Goal: Information Seeking & Learning: Stay updated

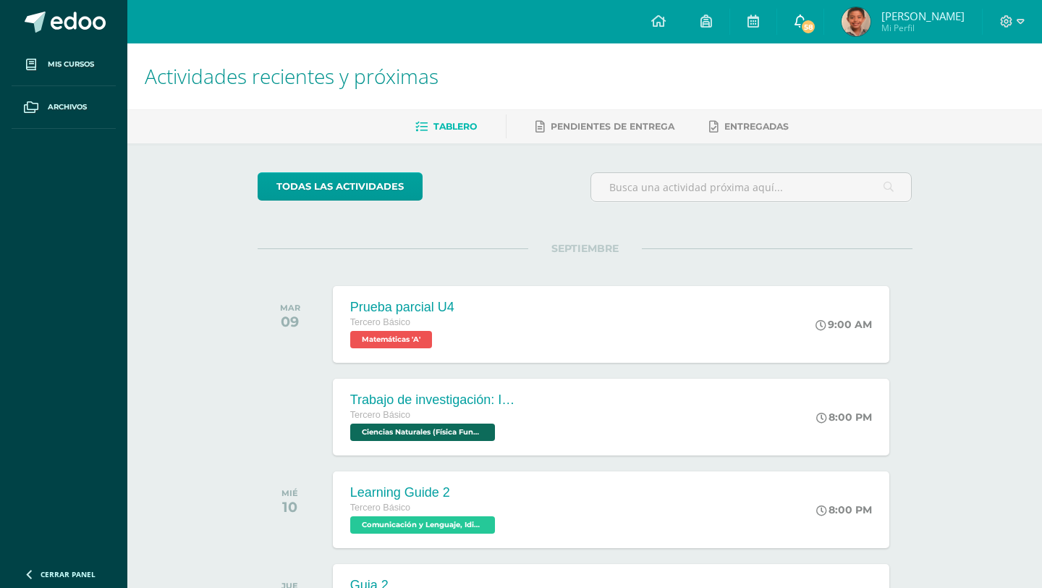
click at [816, 24] on span "58" at bounding box center [809, 27] width 16 height 16
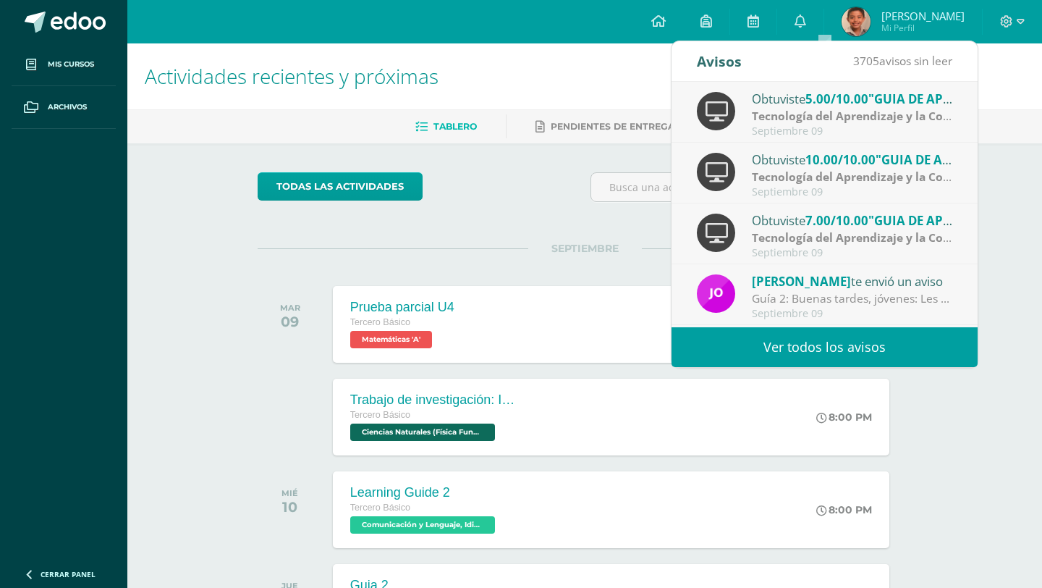
click at [853, 96] on span "5.00/10.00" at bounding box center [837, 98] width 63 height 17
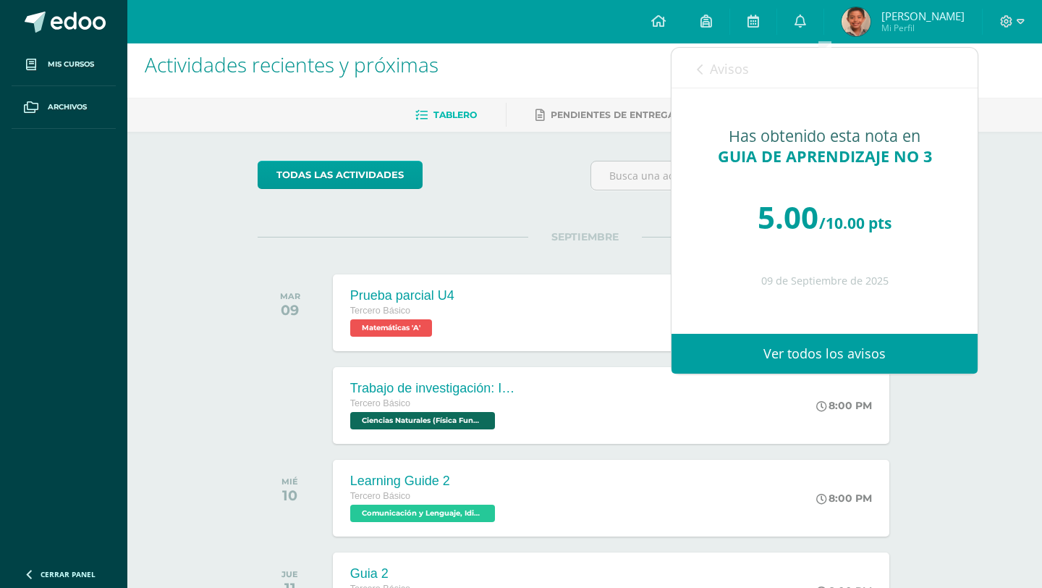
scroll to position [5, 0]
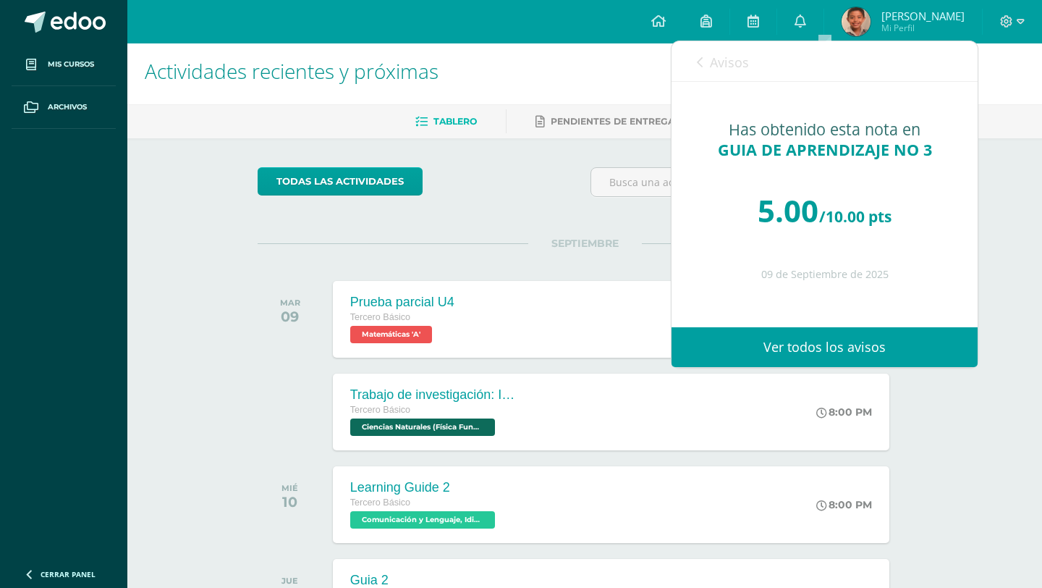
click at [703, 65] on link "Avisos" at bounding box center [723, 61] width 52 height 41
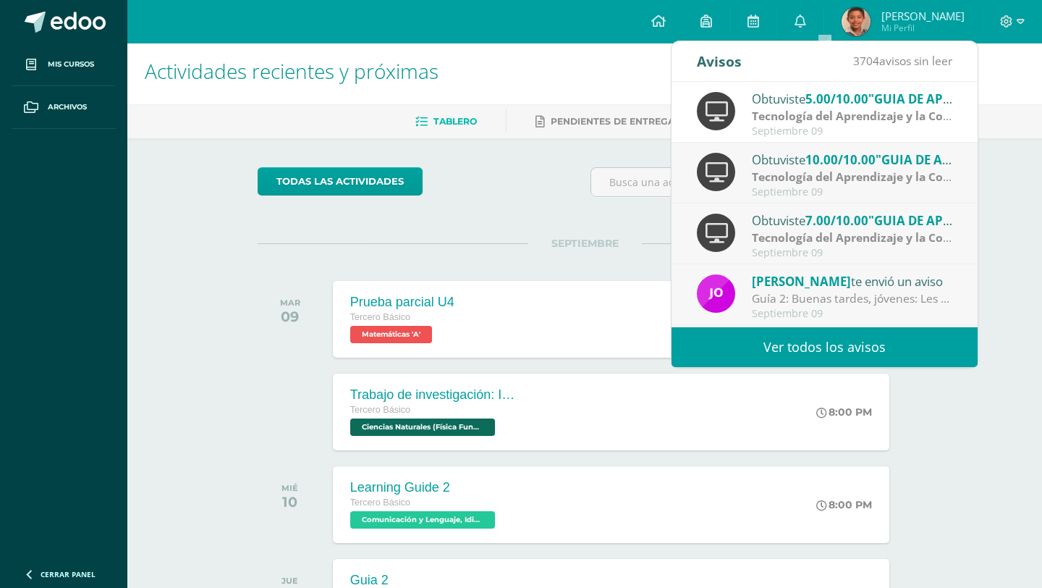
click at [816, 250] on div "Septiembre 09" at bounding box center [852, 253] width 201 height 12
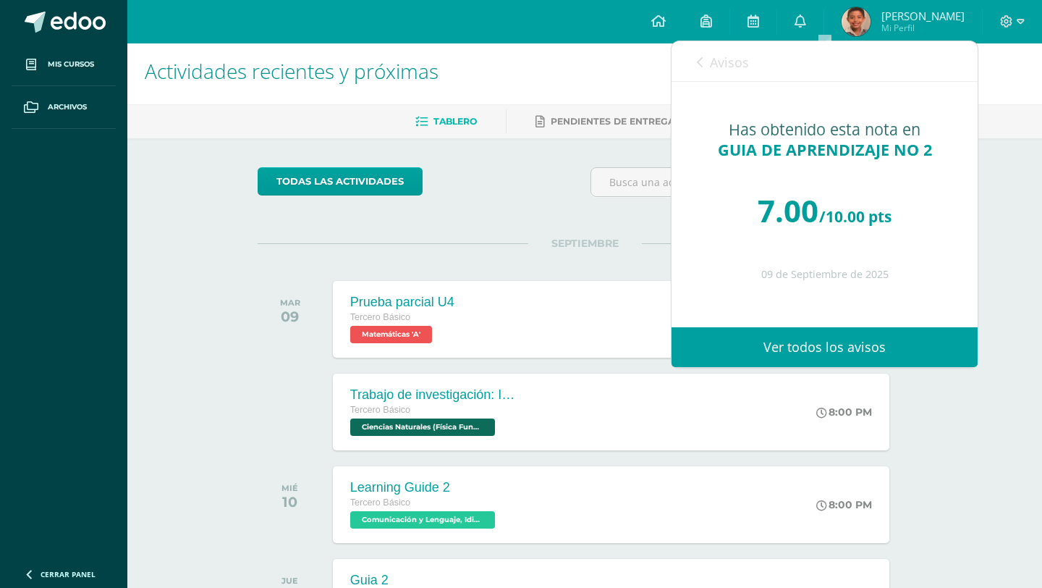
click at [697, 70] on link "Avisos" at bounding box center [723, 61] width 52 height 41
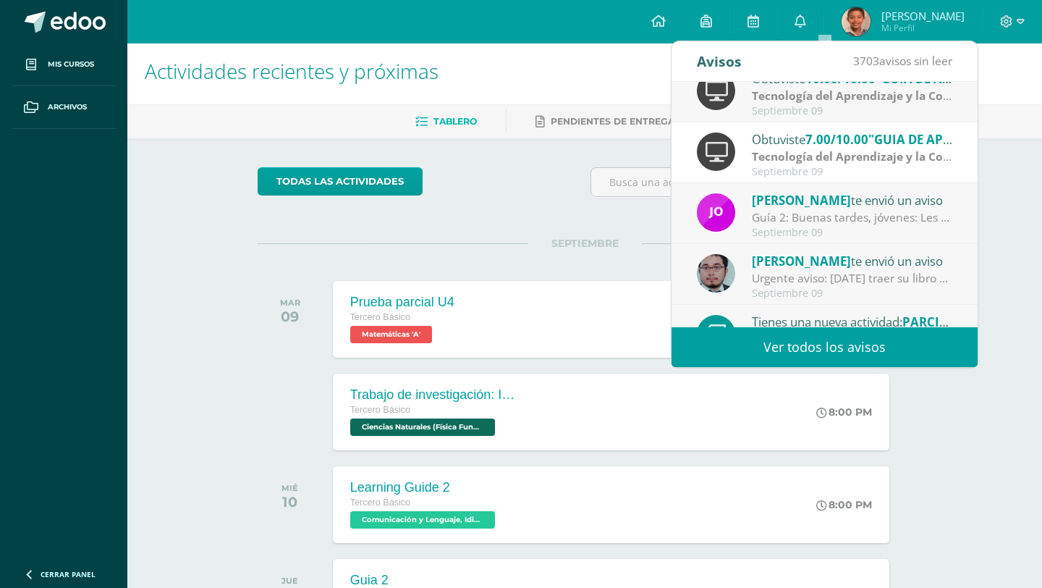
scroll to position [83, 0]
click at [858, 218] on div "Guía 2: Buenas tardes, jóvenes: Les recuerdo que [DATE] continuamos con los que…" at bounding box center [852, 216] width 201 height 17
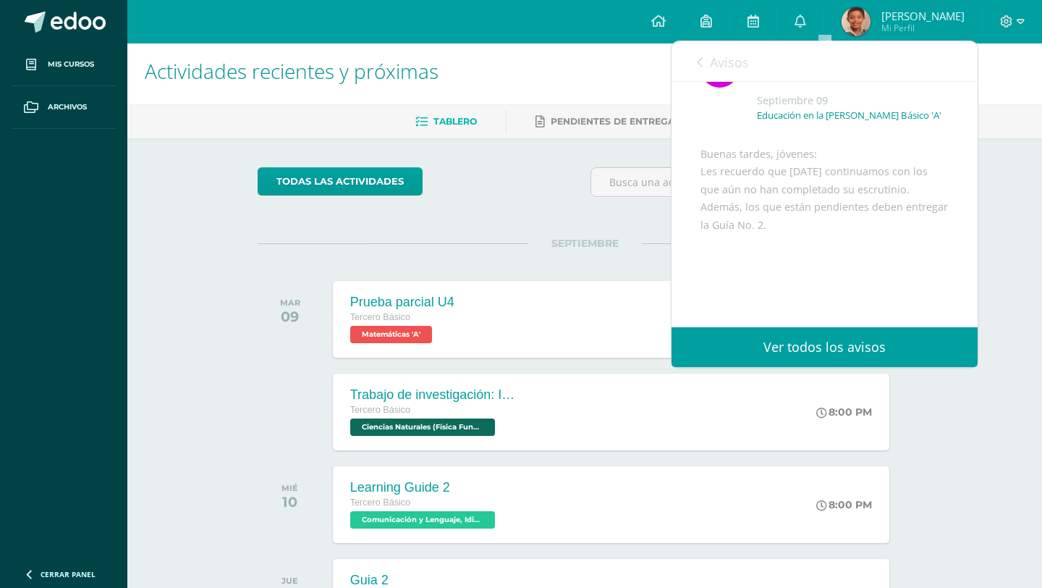
scroll to position [48, 0]
click at [806, 24] on icon at bounding box center [801, 20] width 12 height 13
click at [704, 64] on link "Avisos" at bounding box center [723, 61] width 52 height 41
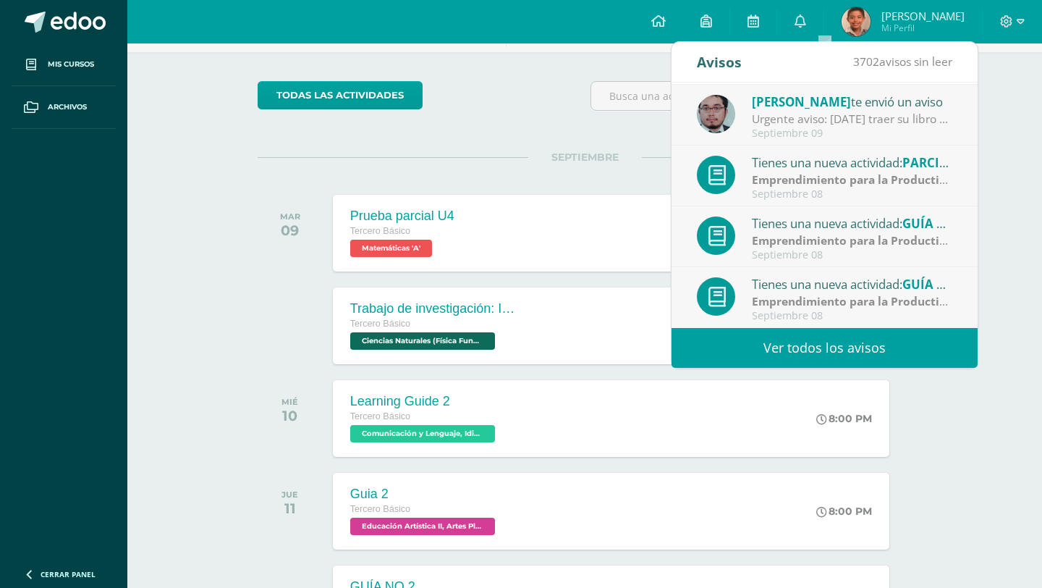
scroll to position [95, 0]
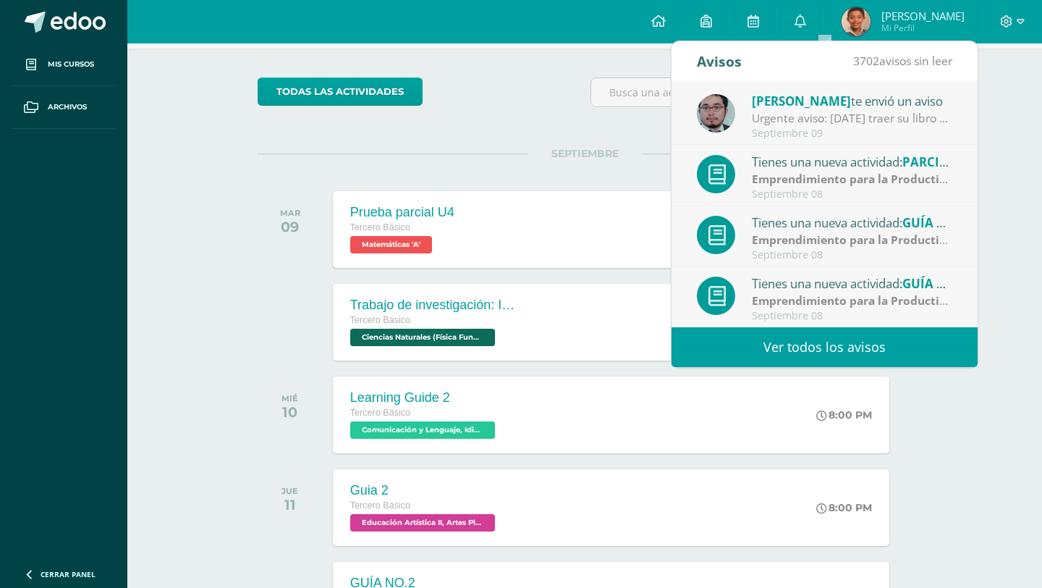
click at [788, 339] on link "Ver todos los avisos" at bounding box center [825, 347] width 306 height 40
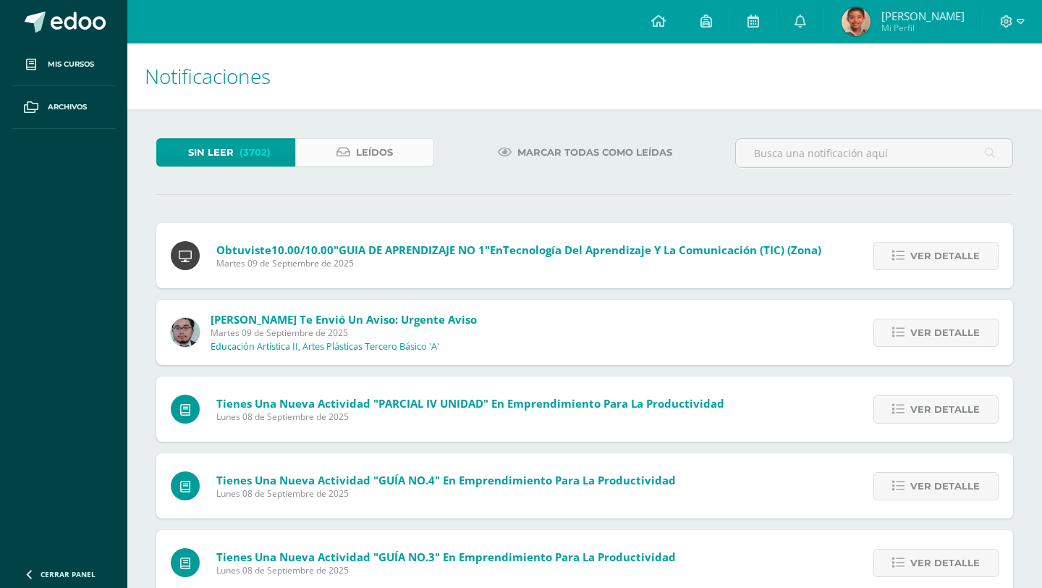
click at [366, 140] on span "Leídos" at bounding box center [374, 152] width 37 height 27
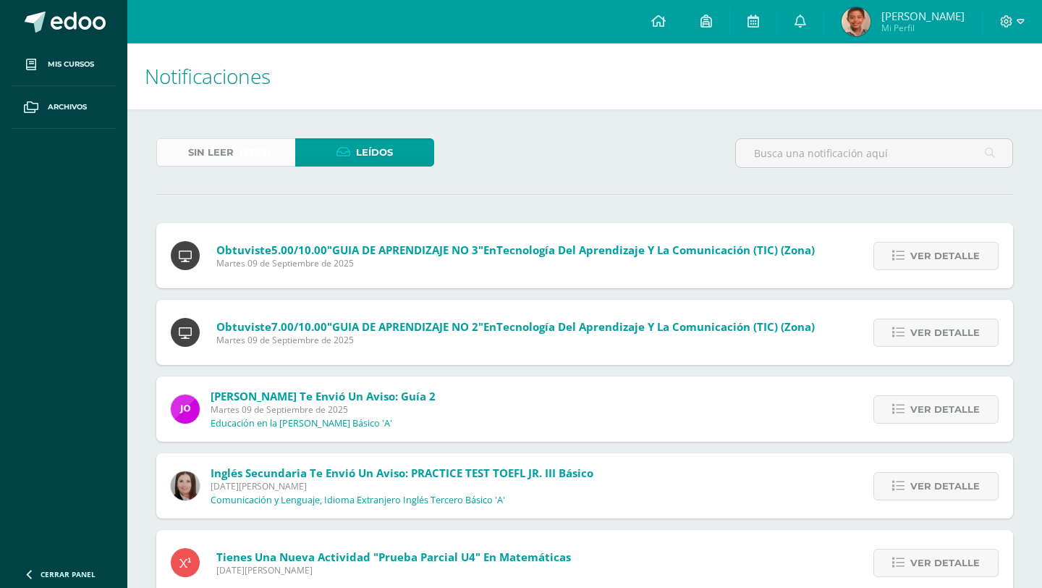
click at [266, 151] on span "(3702)" at bounding box center [255, 152] width 31 height 27
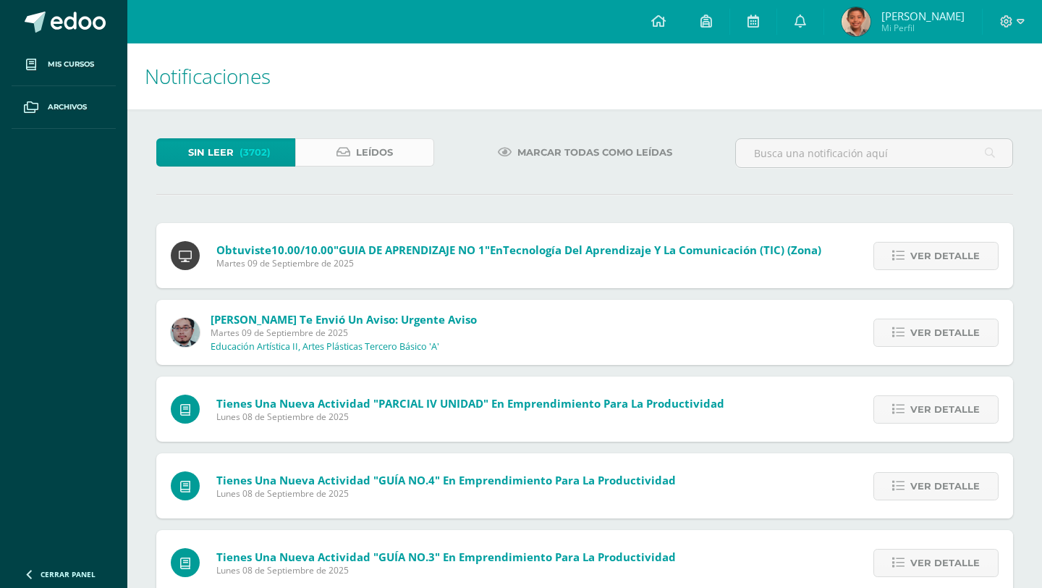
click at [339, 153] on icon at bounding box center [344, 152] width 14 height 12
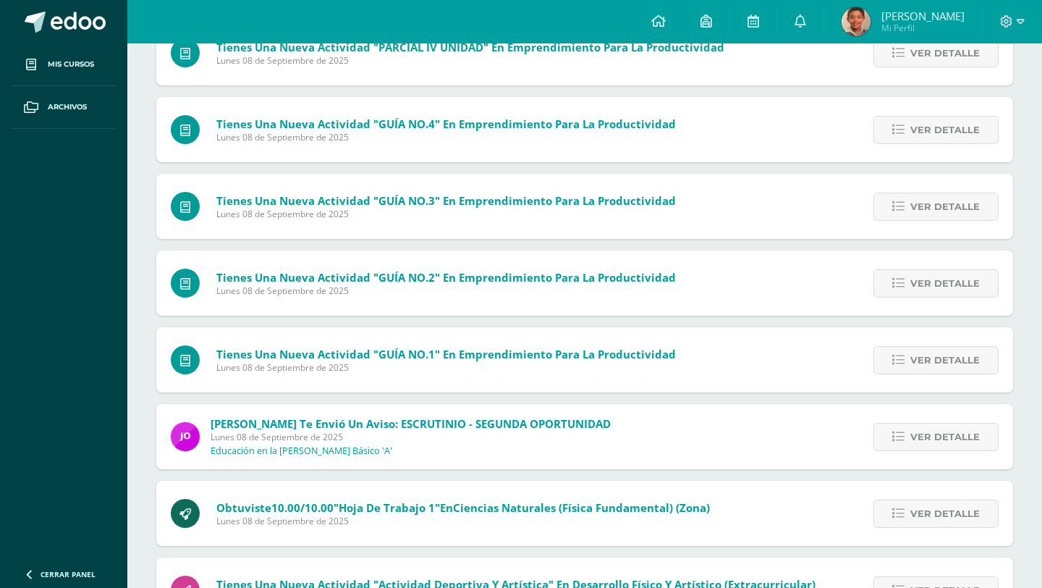
scroll to position [360, 0]
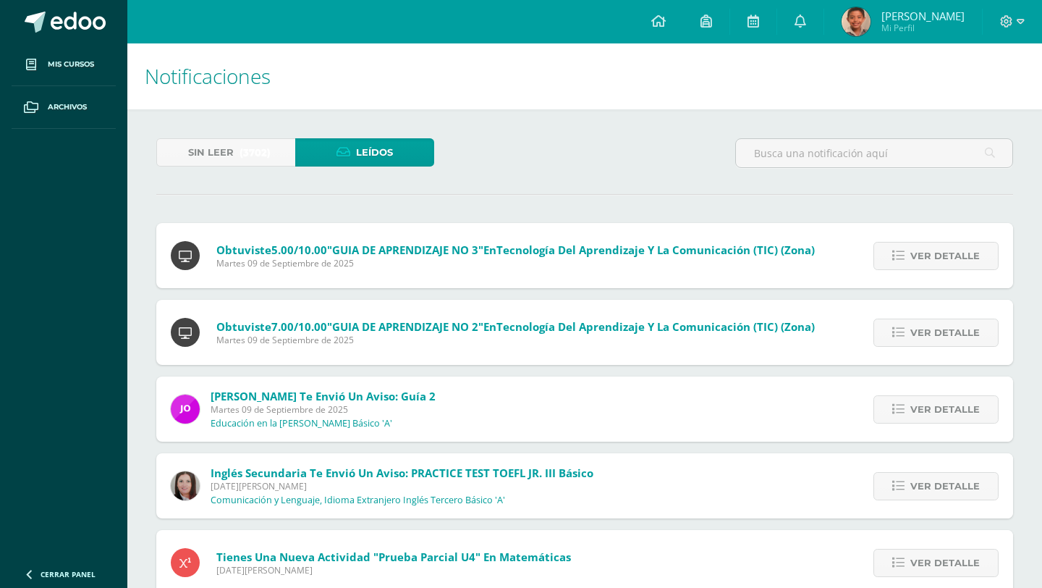
scroll to position [8, 0]
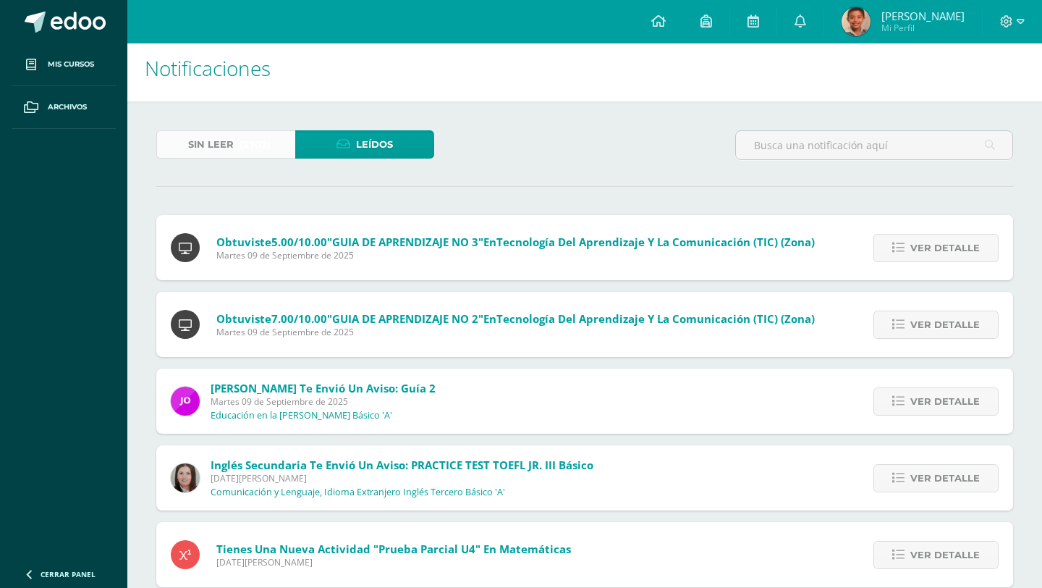
click at [269, 131] on link "Sin leer (3702)" at bounding box center [225, 144] width 139 height 28
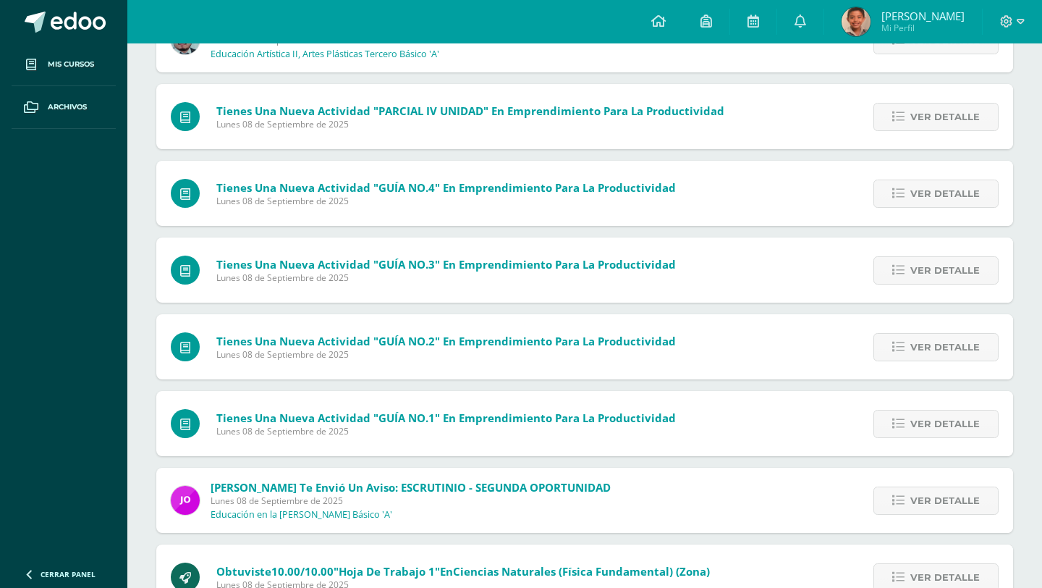
scroll to position [322, 0]
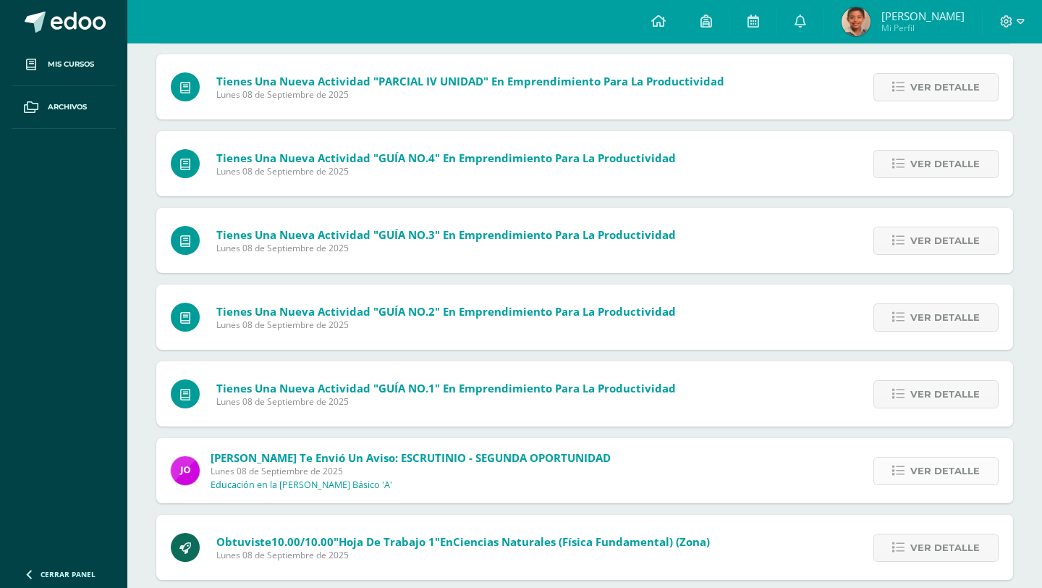
click at [958, 472] on span "Ver detalle" at bounding box center [945, 470] width 69 height 27
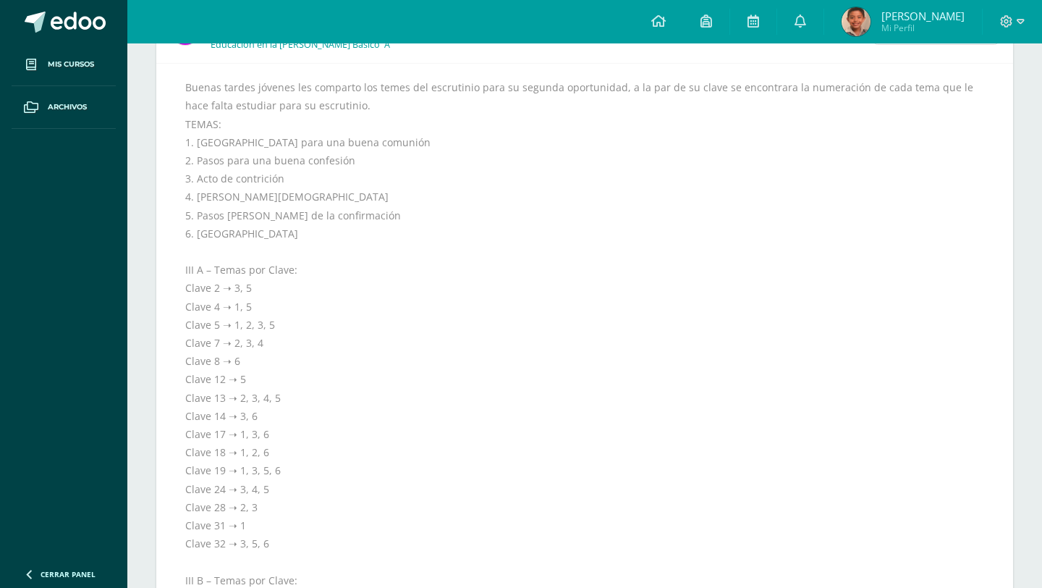
scroll to position [761, 0]
